Goal: Transaction & Acquisition: Purchase product/service

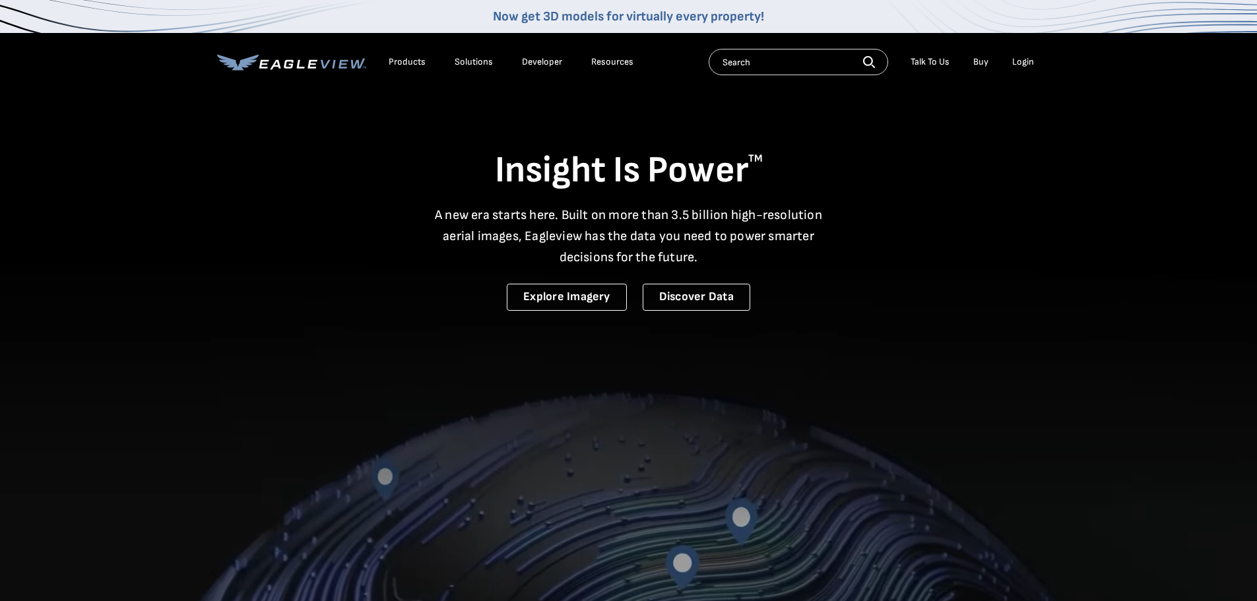
click at [1030, 65] on div "Login" at bounding box center [1023, 62] width 22 height 12
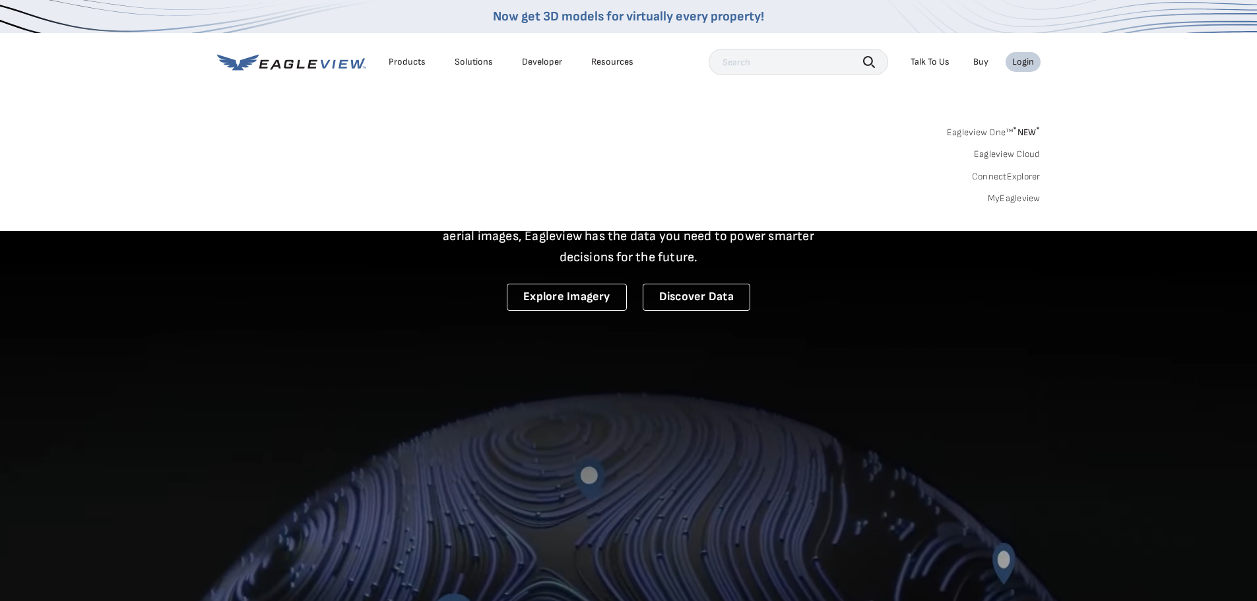
click at [1028, 193] on link "MyEagleview" at bounding box center [1013, 199] width 53 height 12
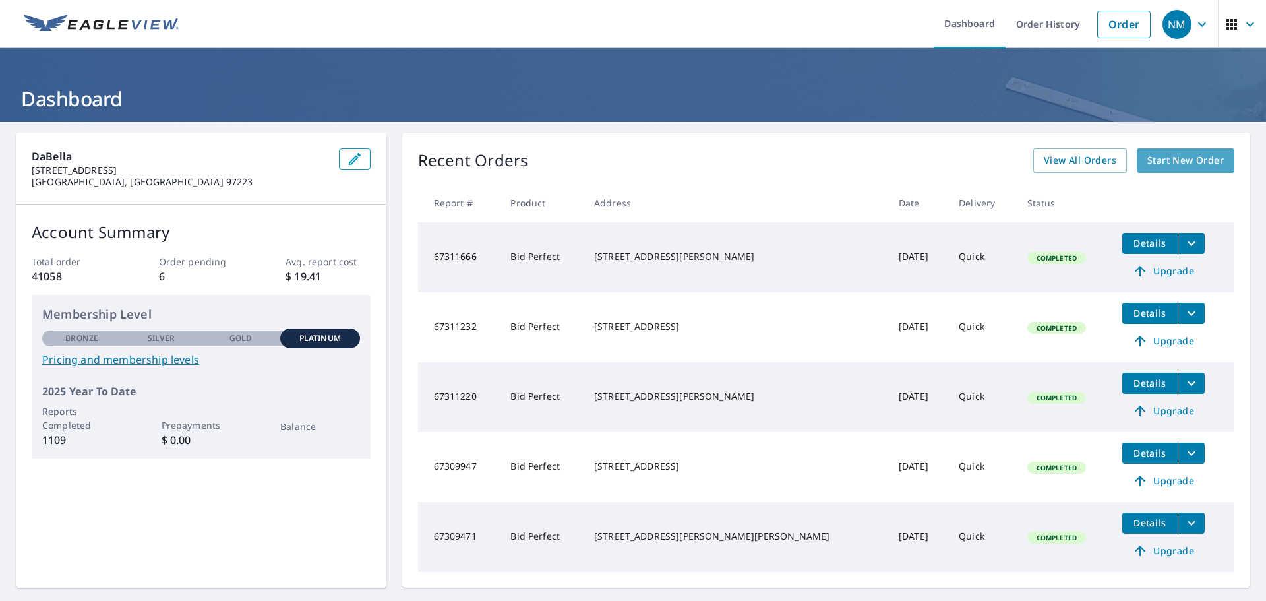
click at [1193, 169] on link "Start New Order" at bounding box center [1186, 160] width 98 height 24
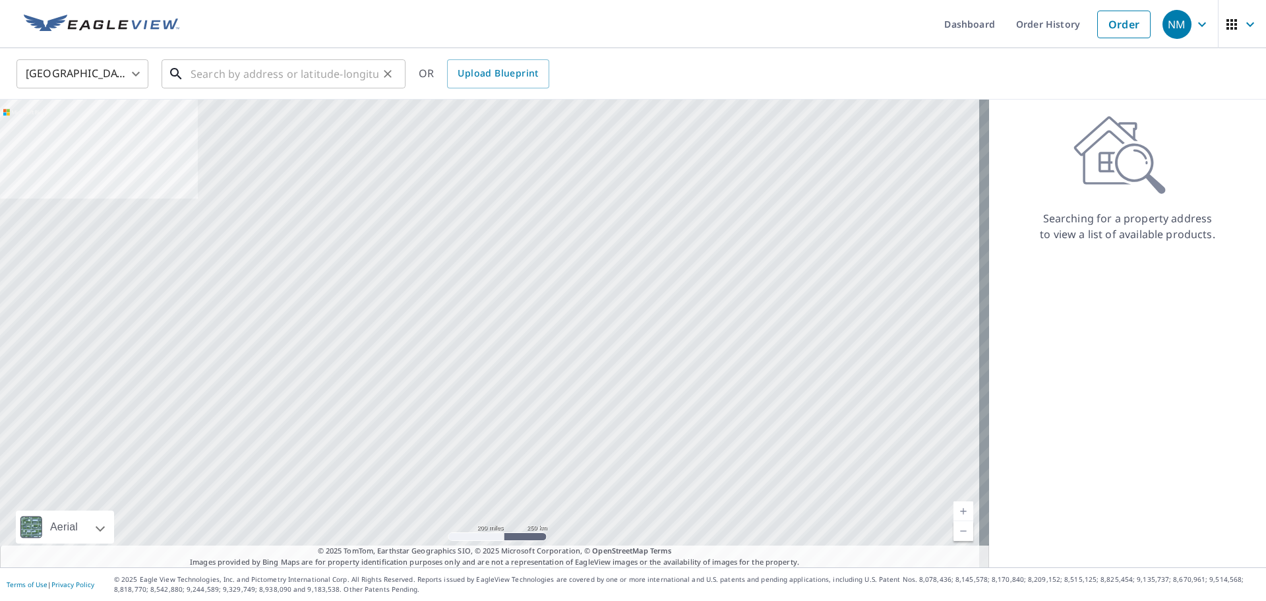
click at [224, 74] on input "text" at bounding box center [285, 73] width 188 height 37
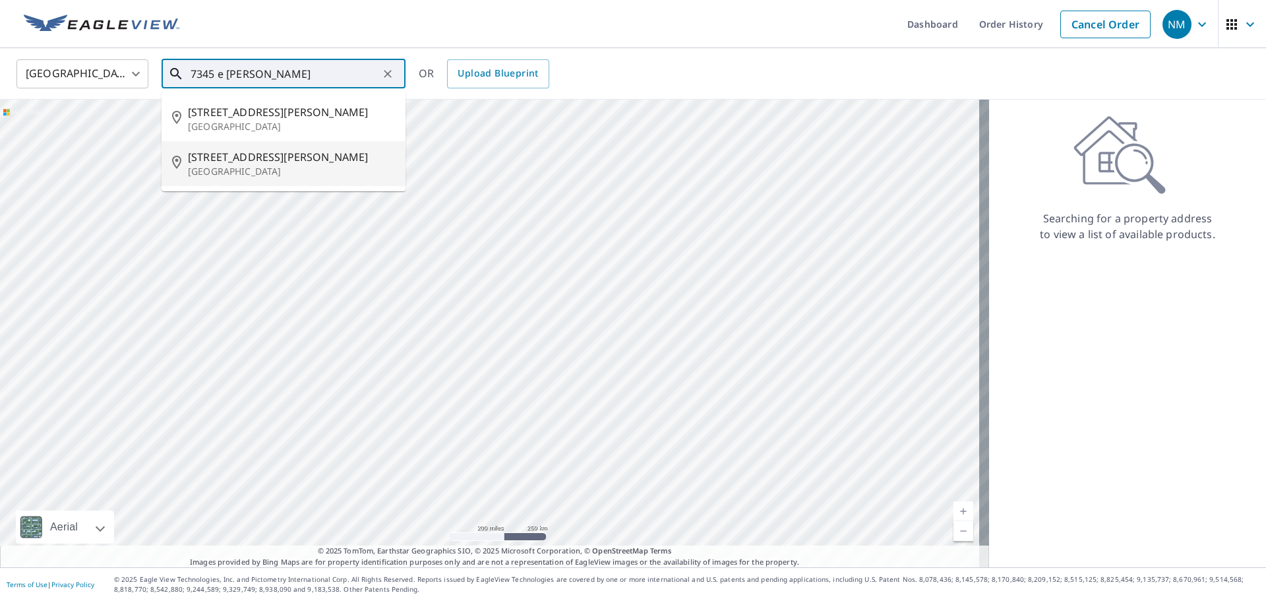
click at [292, 162] on span "[STREET_ADDRESS][PERSON_NAME]" at bounding box center [291, 157] width 207 height 16
type input "[STREET_ADDRESS][PERSON_NAME]"
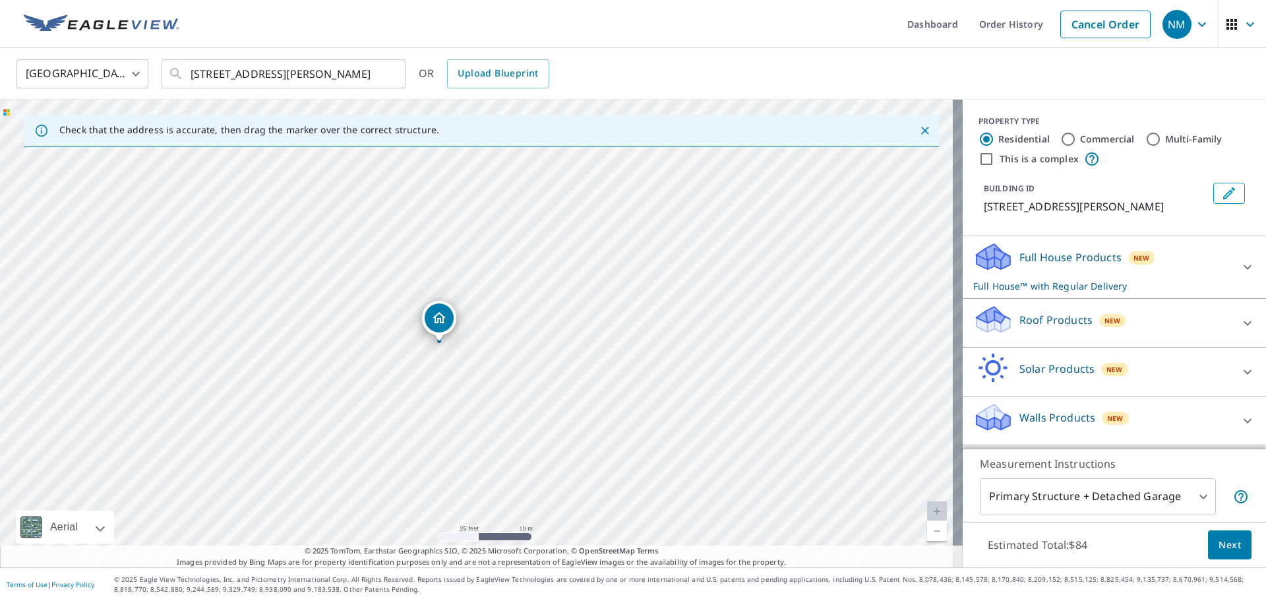
drag, startPoint x: 447, startPoint y: 334, endPoint x: 439, endPoint y: 337, distance: 8.0
click at [1245, 324] on icon at bounding box center [1248, 323] width 16 height 16
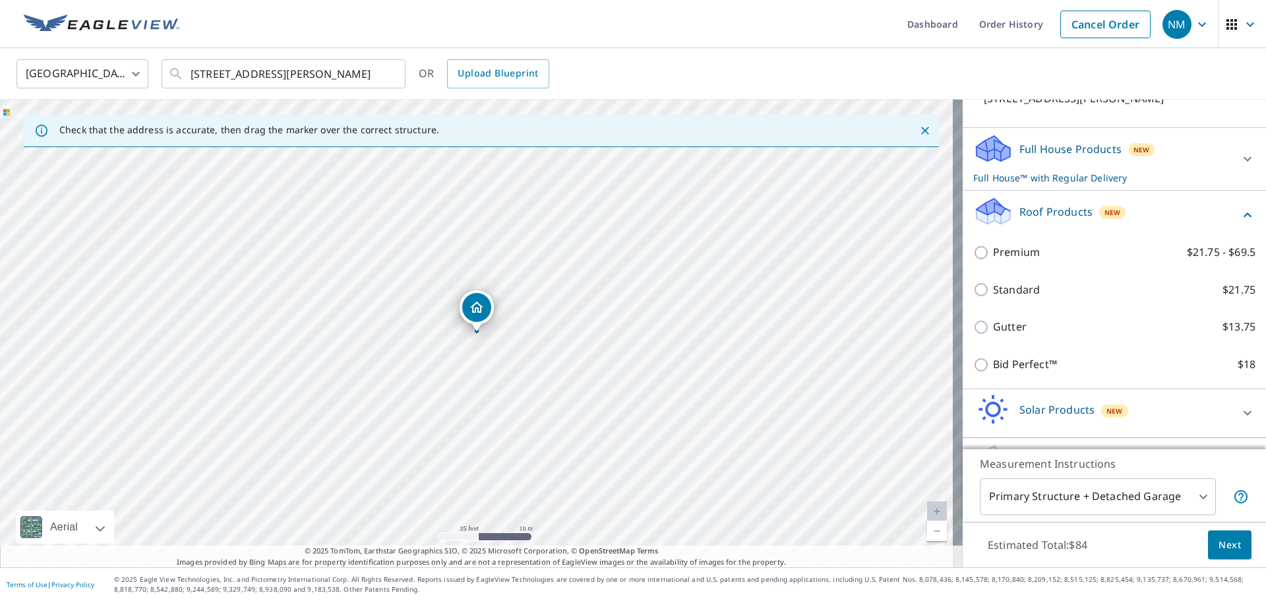
scroll to position [162, 0]
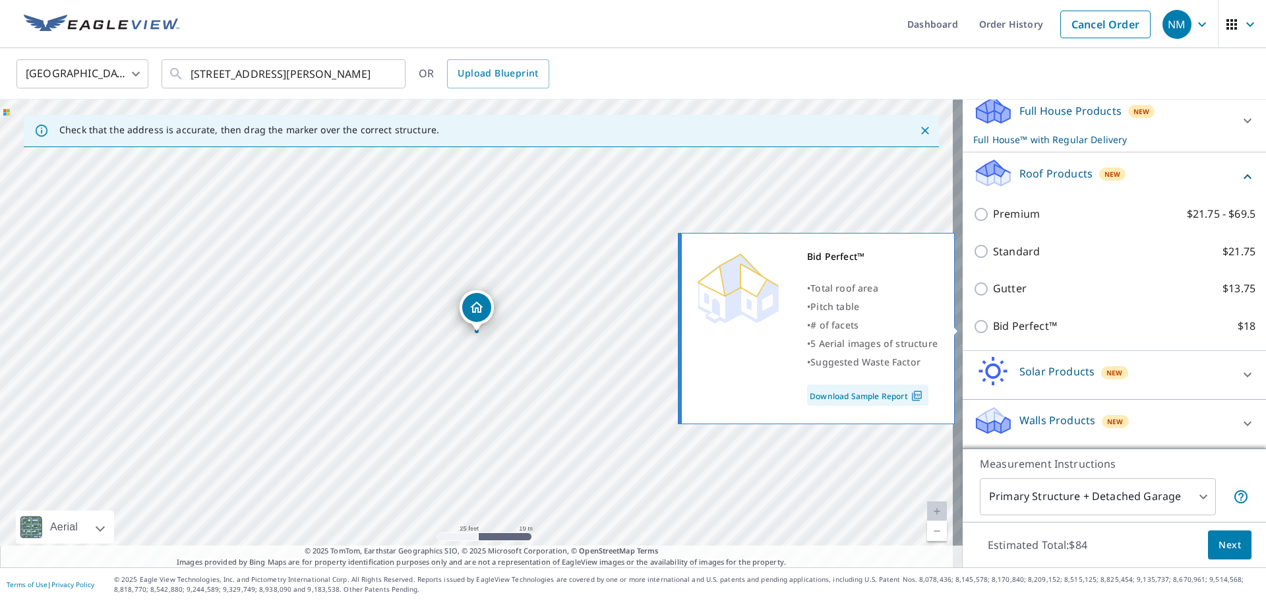
click at [1038, 328] on p "Bid Perfect™" at bounding box center [1025, 326] width 64 height 16
click at [993, 328] on input "Bid Perfect™ $18" at bounding box center [984, 327] width 20 height 16
checkbox input "true"
checkbox input "false"
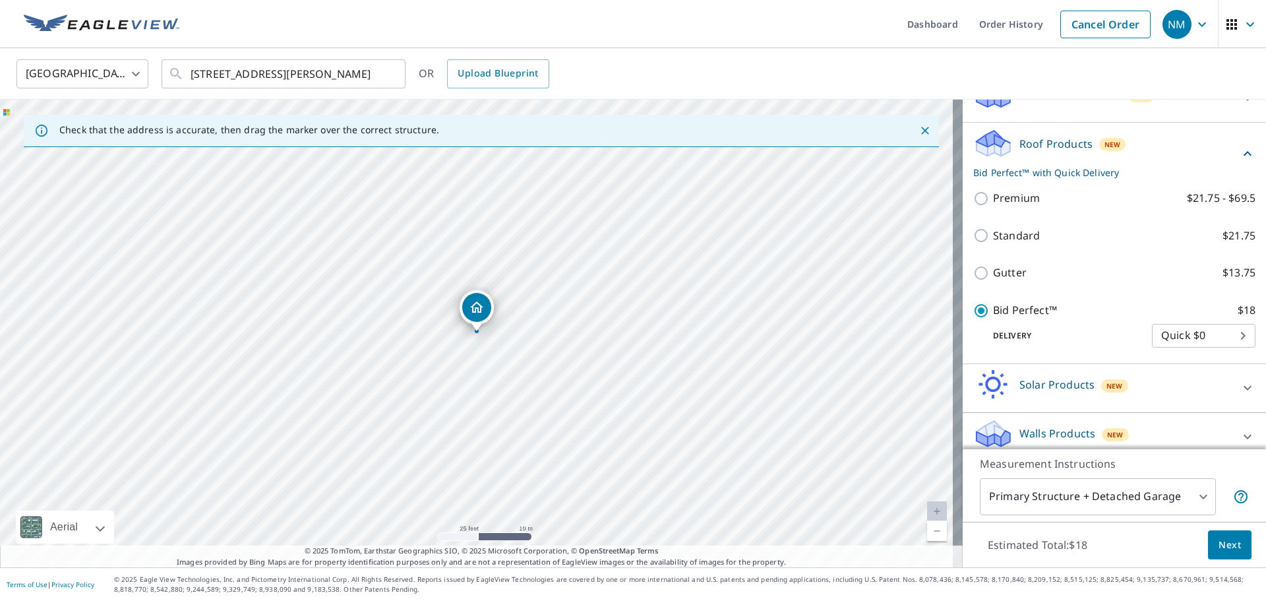
click at [1224, 546] on span "Next" at bounding box center [1230, 545] width 22 height 16
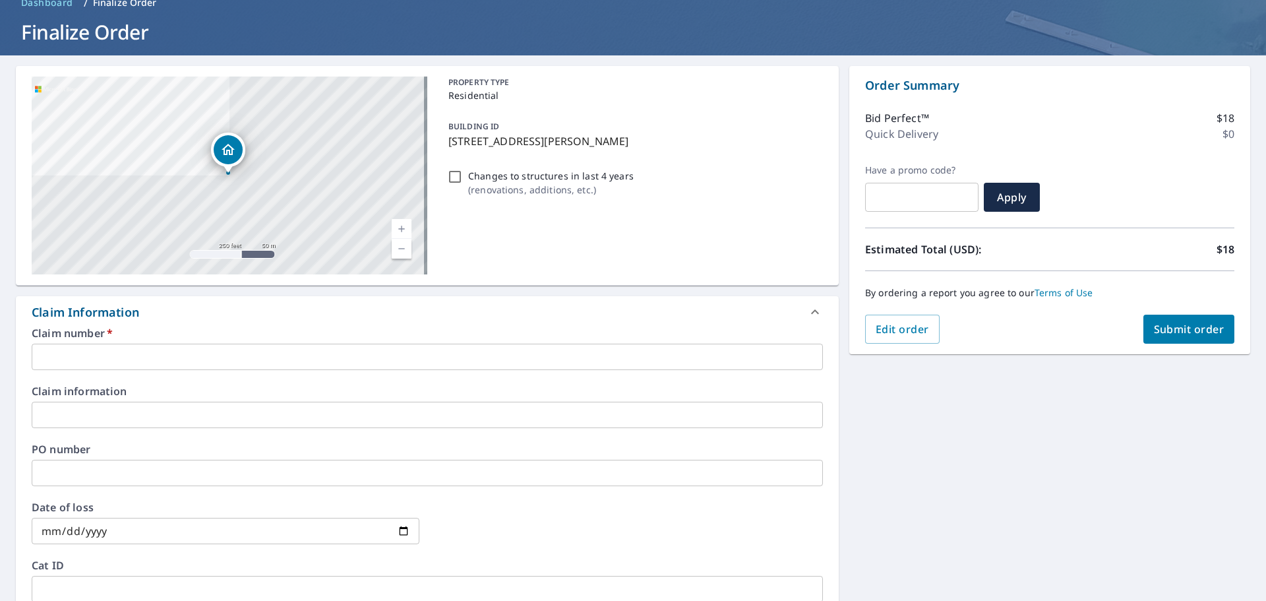
scroll to position [198, 0]
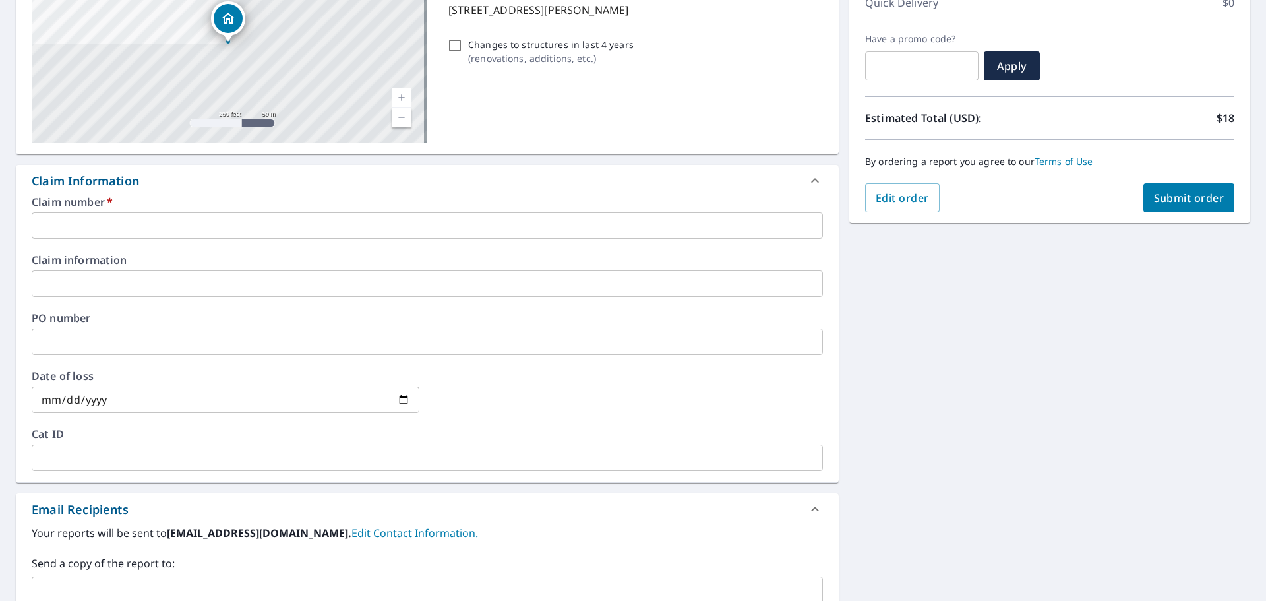
click at [173, 226] on input "text" at bounding box center [428, 225] width 792 height 26
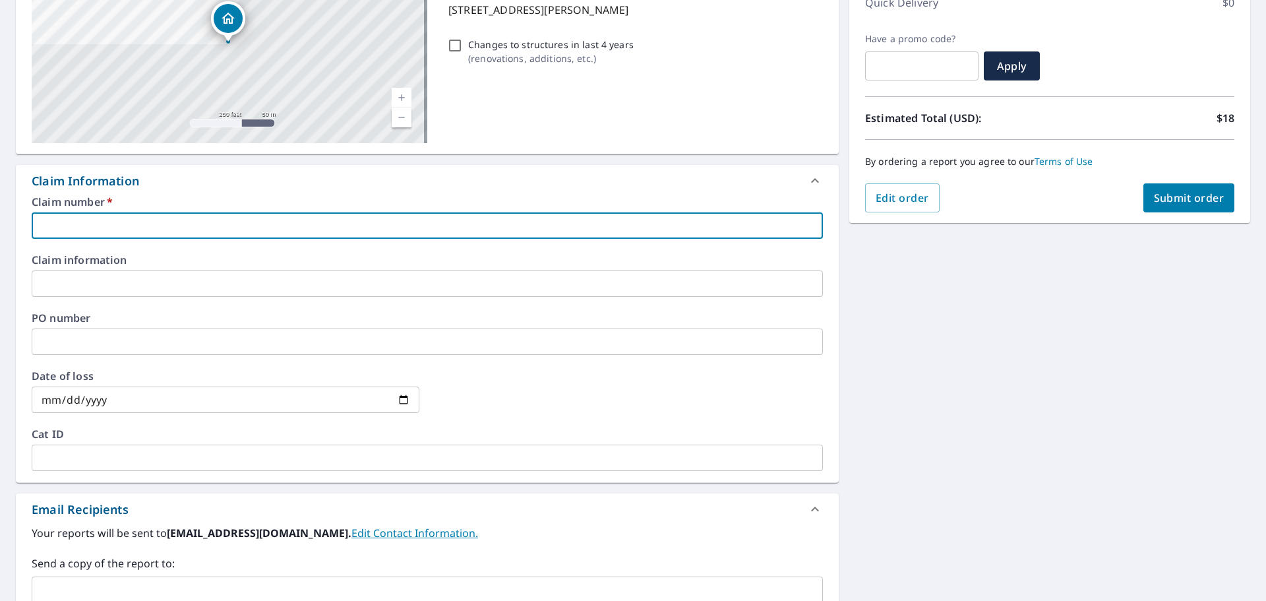
type input "P"
checkbox input "true"
type input "PH"
checkbox input "true"
type input "PHX"
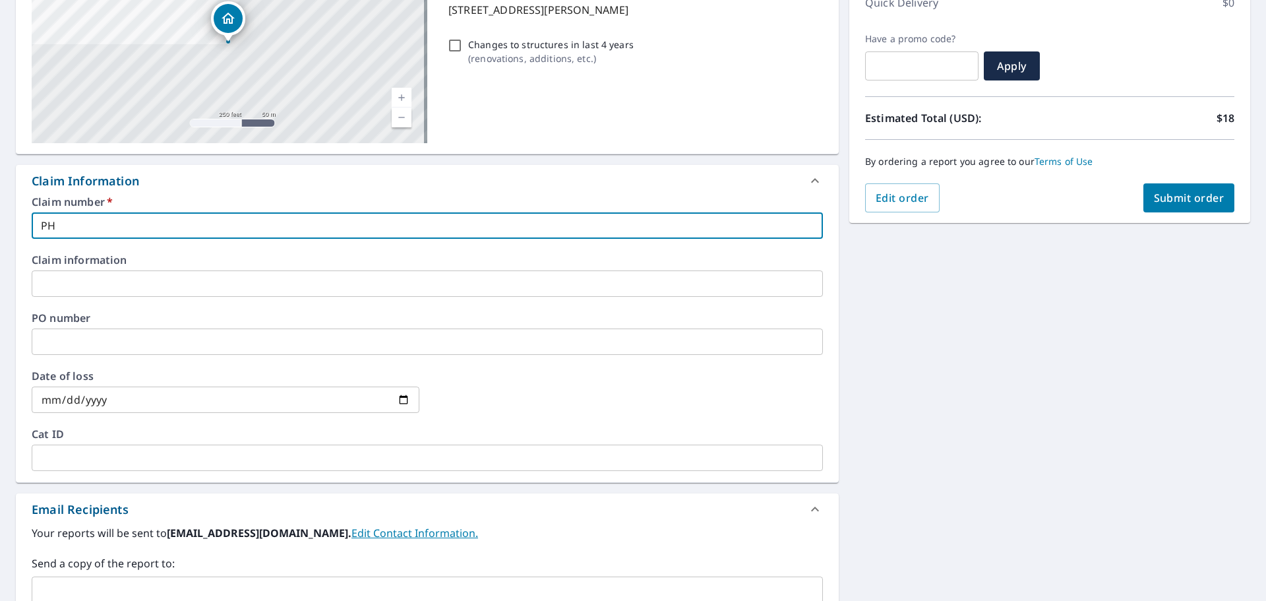
checkbox input "true"
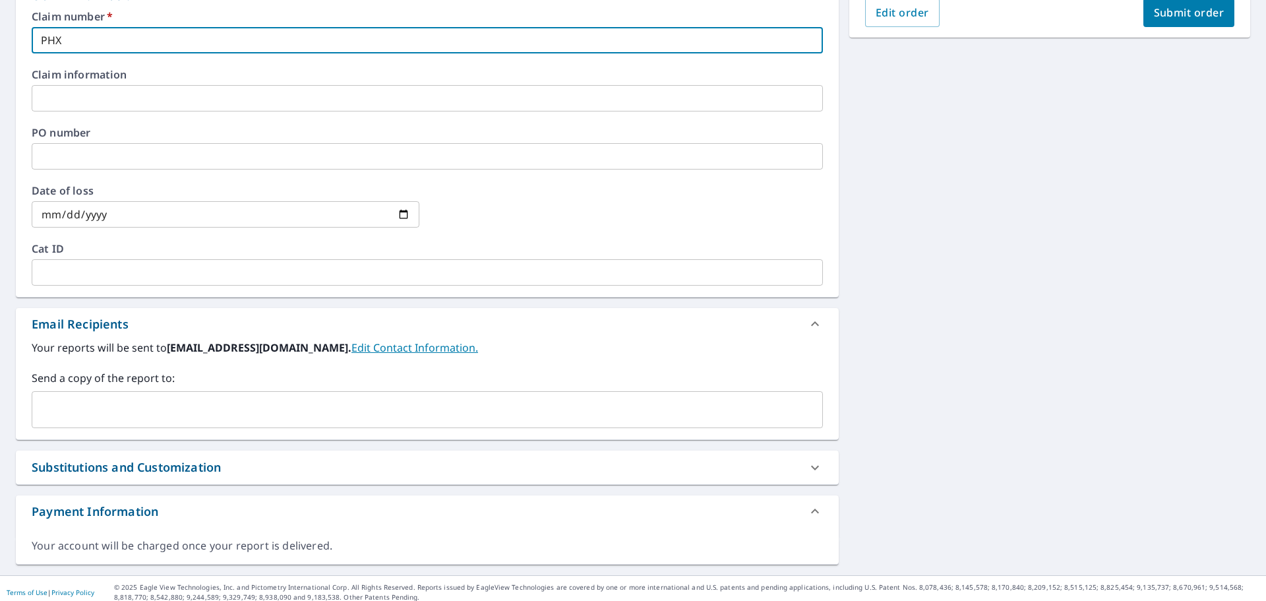
scroll to position [391, 0]
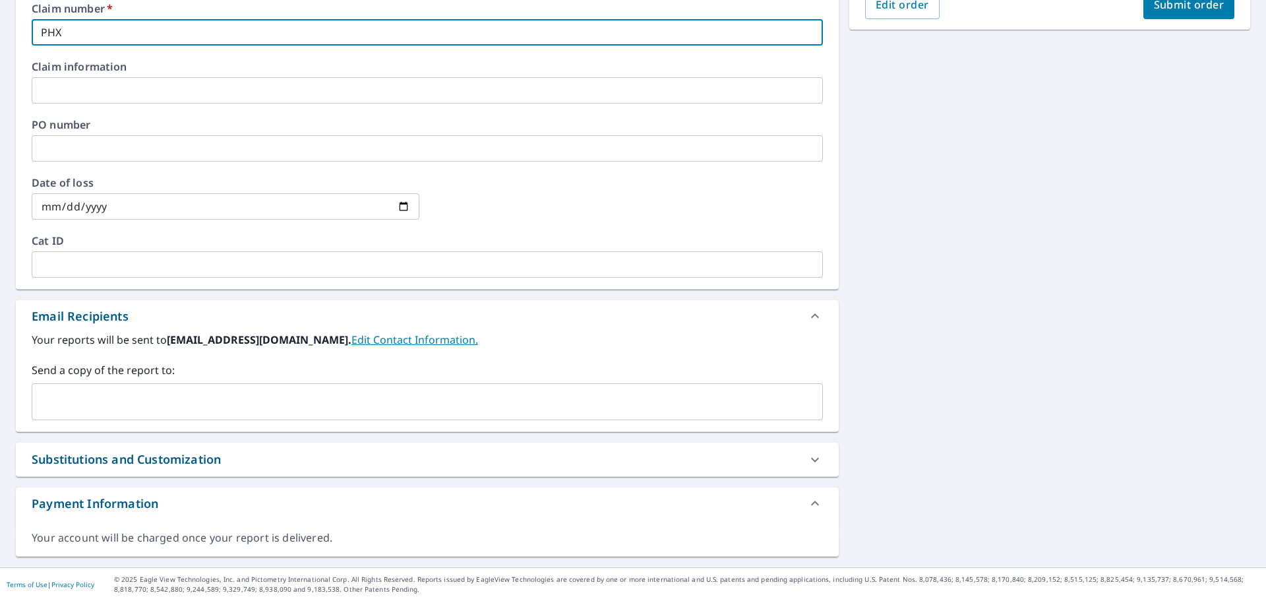
type input "PHX"
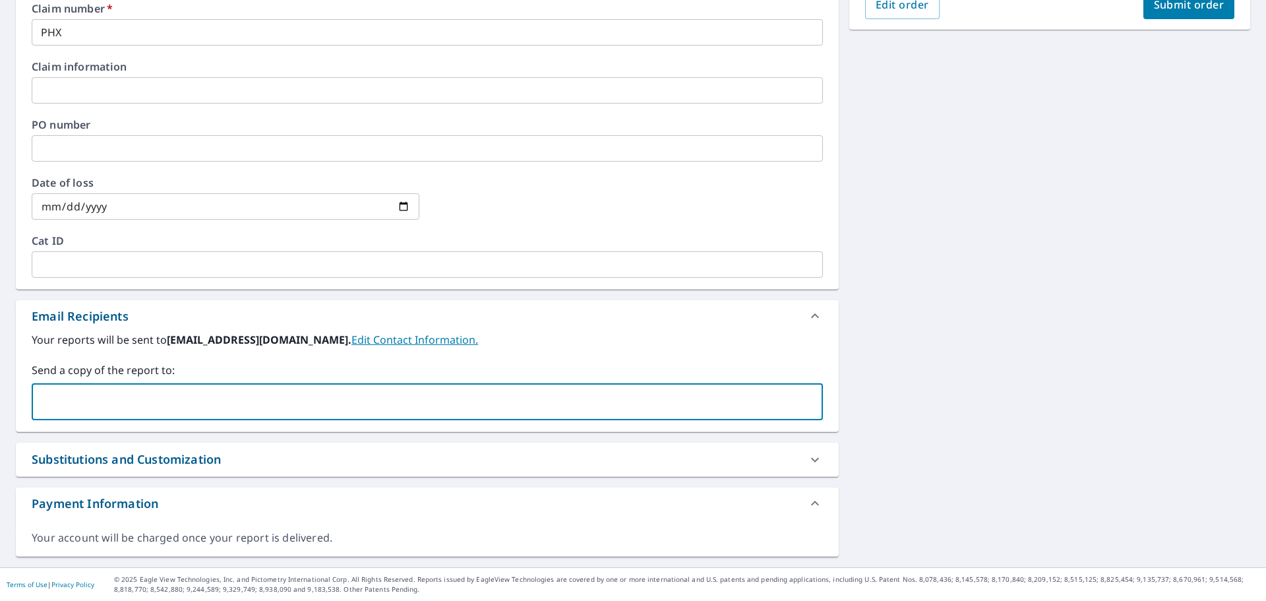
click at [146, 394] on input "text" at bounding box center [418, 401] width 760 height 25
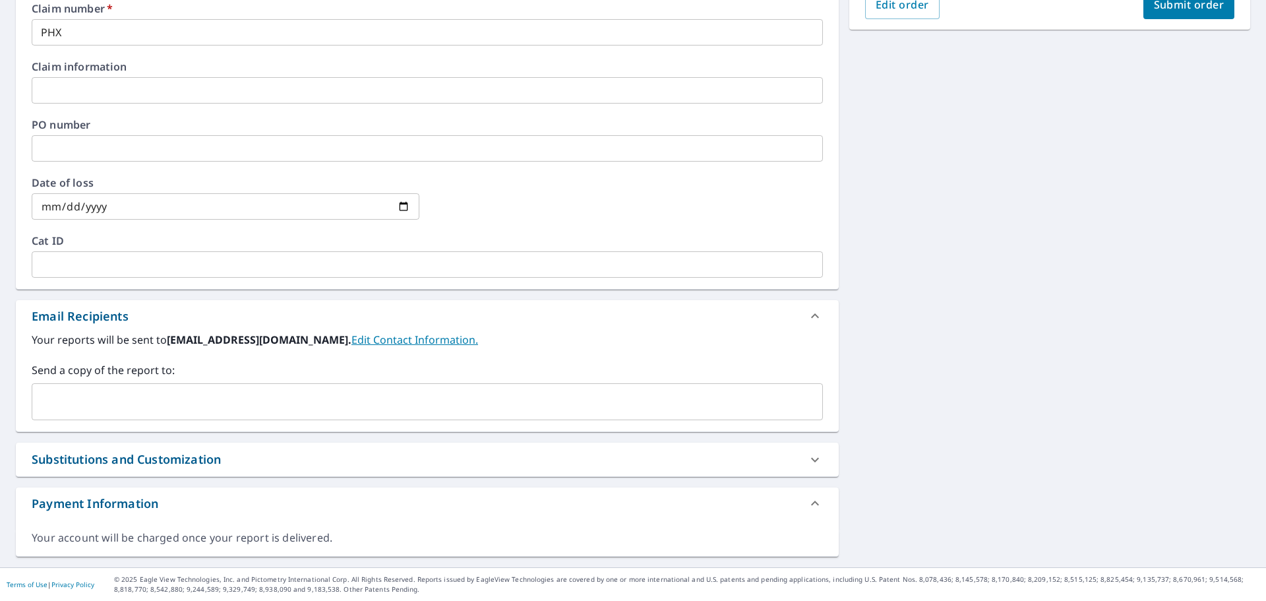
click at [171, 392] on input "text" at bounding box center [418, 401] width 760 height 25
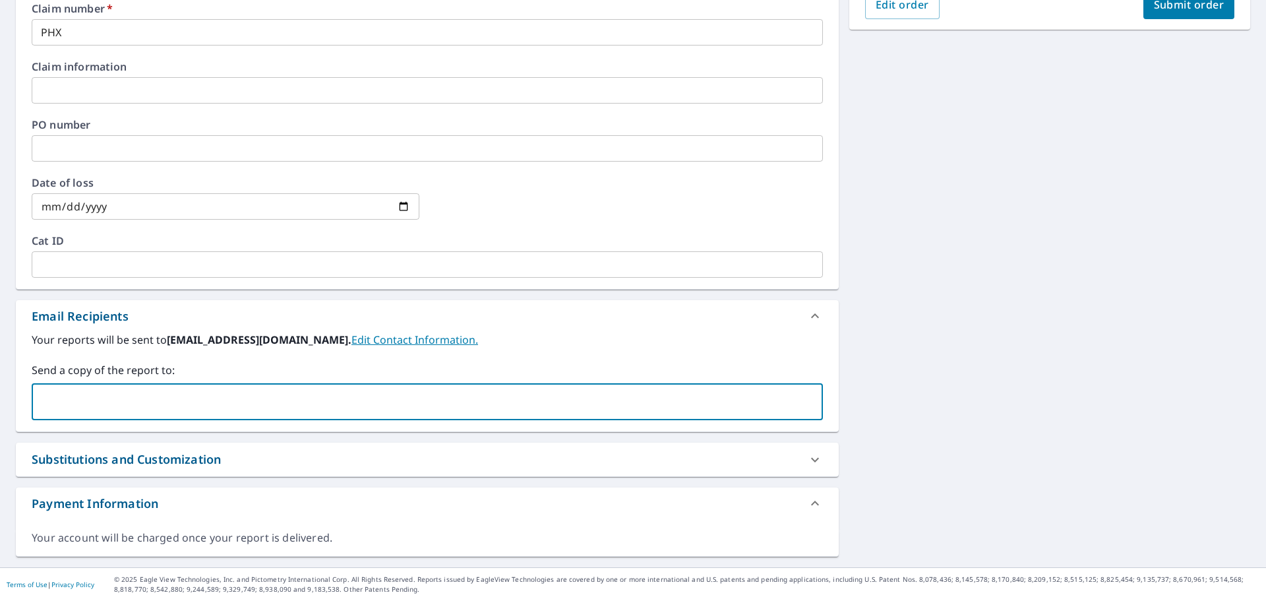
paste input "[PERSON_NAME][EMAIL_ADDRESS][PERSON_NAME][PERSON_NAME][DOMAIN_NAME]"
type input "[PERSON_NAME][EMAIL_ADDRESS][PERSON_NAME][PERSON_NAME][DOMAIN_NAME]"
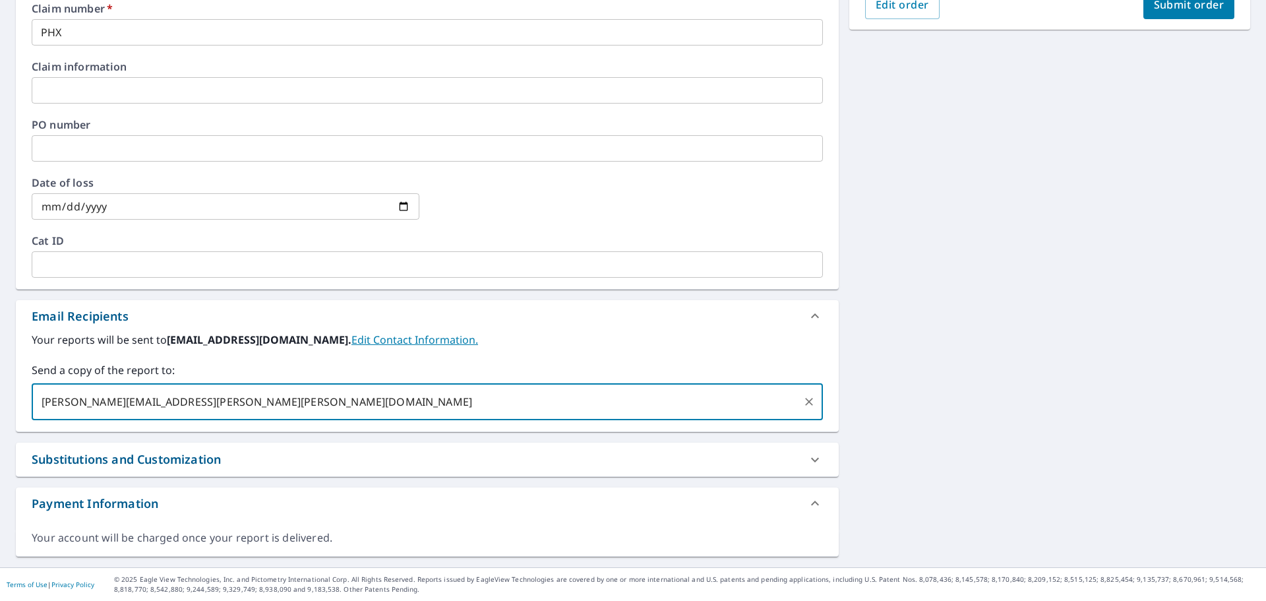
checkbox input "true"
click at [413, 402] on input "text" at bounding box center [605, 401] width 385 height 25
paste input "[EMAIL_ADDRESS][PERSON_NAME][PERSON_NAME][DOMAIN_NAME]"
type input "[EMAIL_ADDRESS][PERSON_NAME][PERSON_NAME][DOMAIN_NAME]"
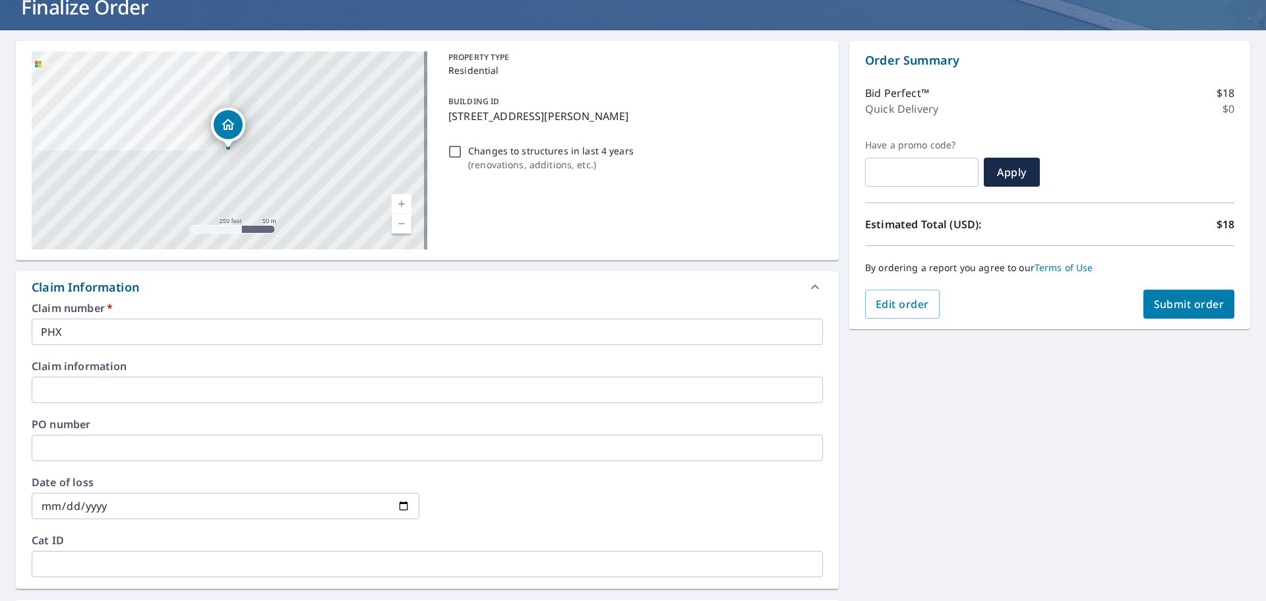
scroll to position [0, 0]
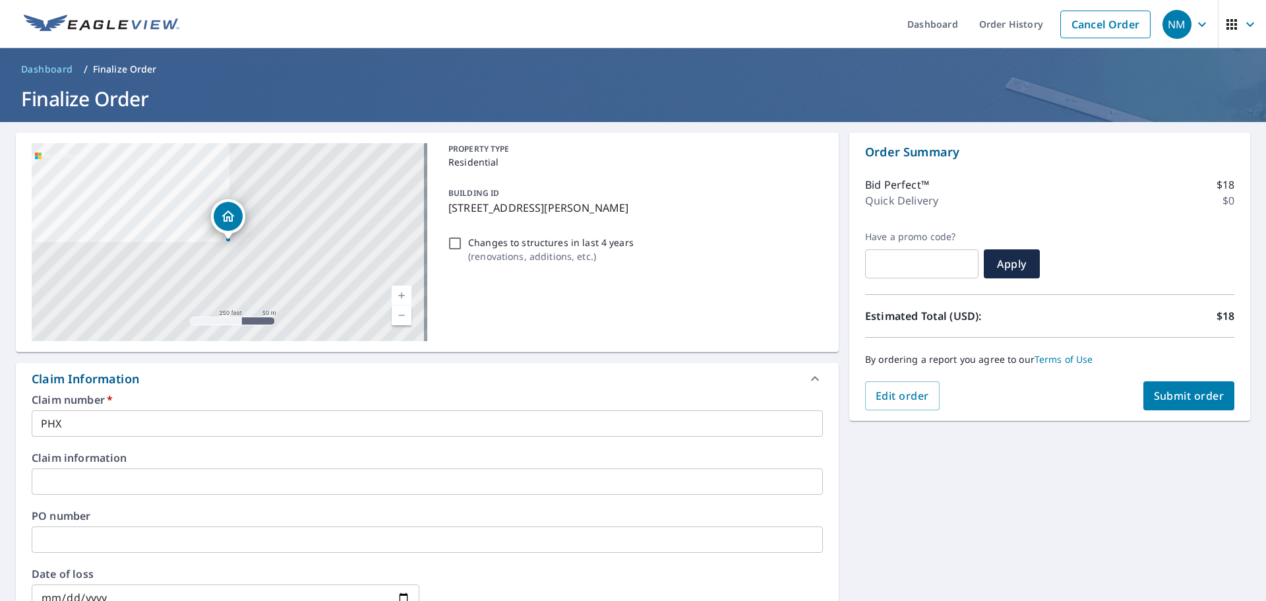
click at [1211, 404] on button "Submit order" at bounding box center [1190, 395] width 92 height 29
checkbox input "true"
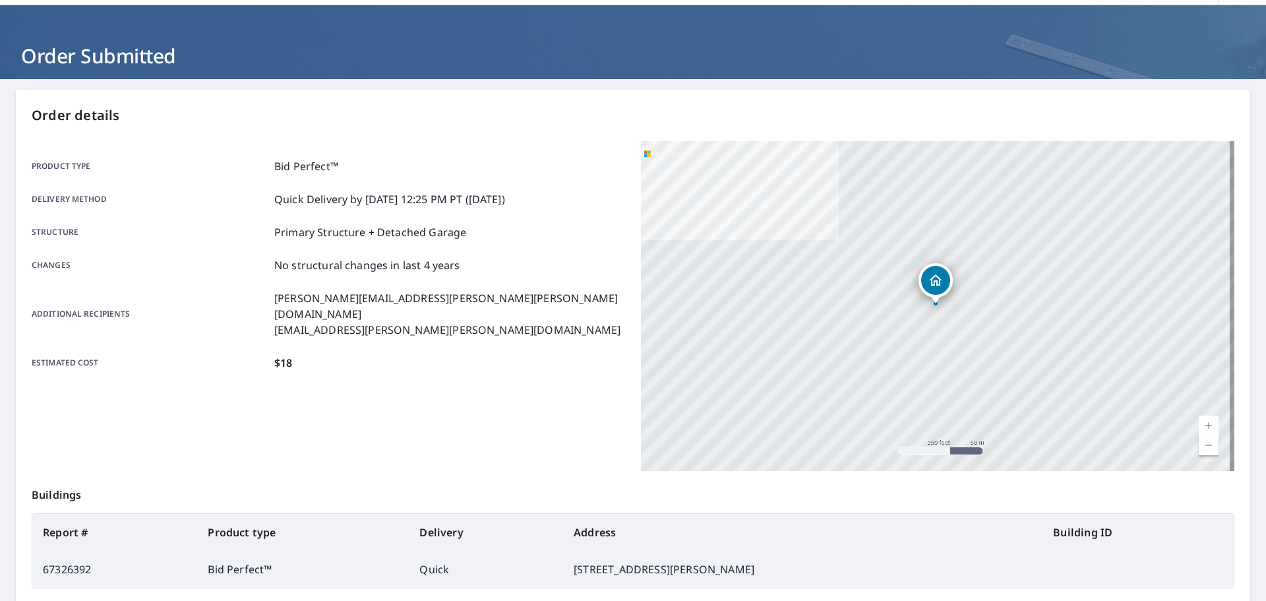
scroll to position [66, 0]
